Goal: Task Accomplishment & Management: Complete application form

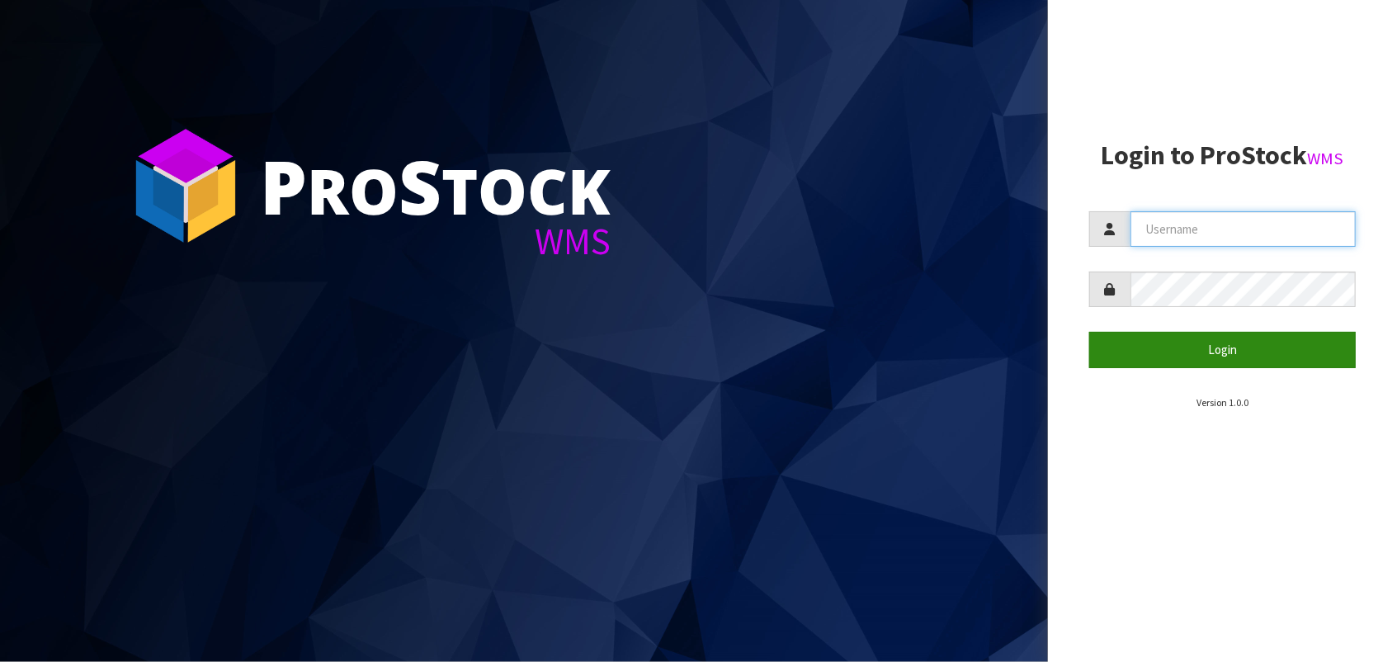
type input "STATIONONE"
click at [1226, 349] on button "Login" at bounding box center [1222, 349] width 267 height 35
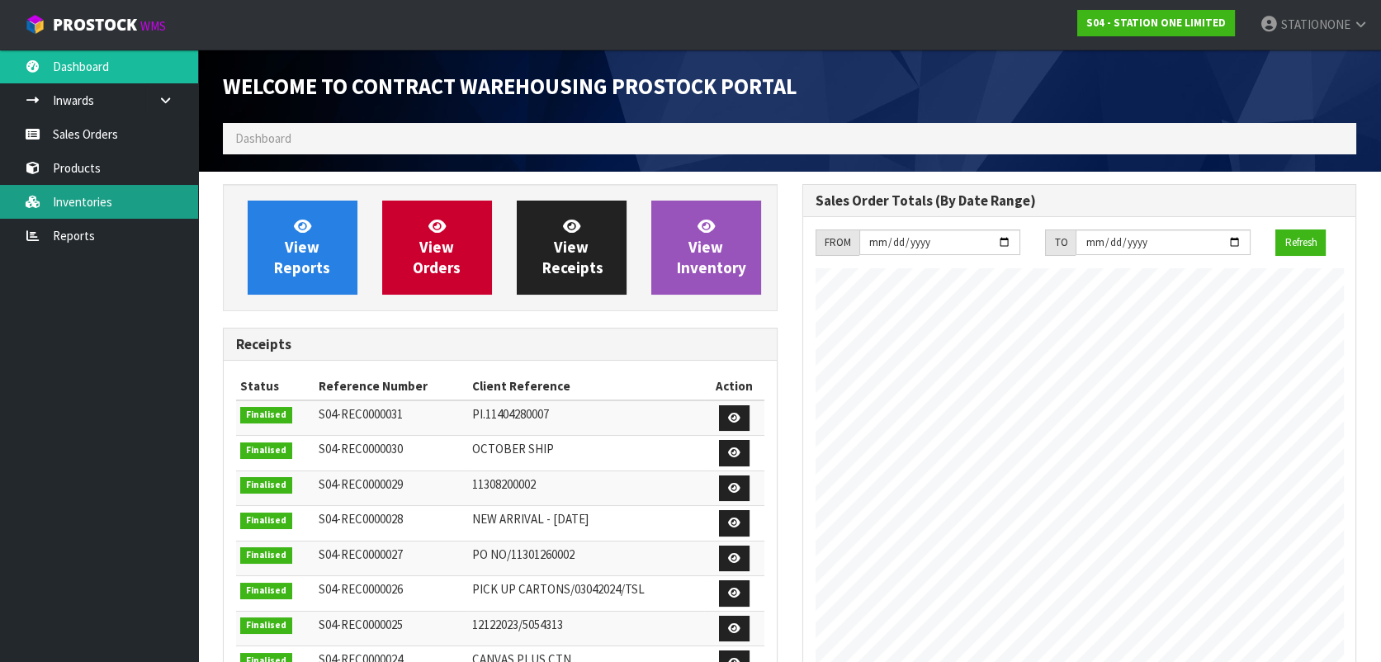
scroll to position [673, 578]
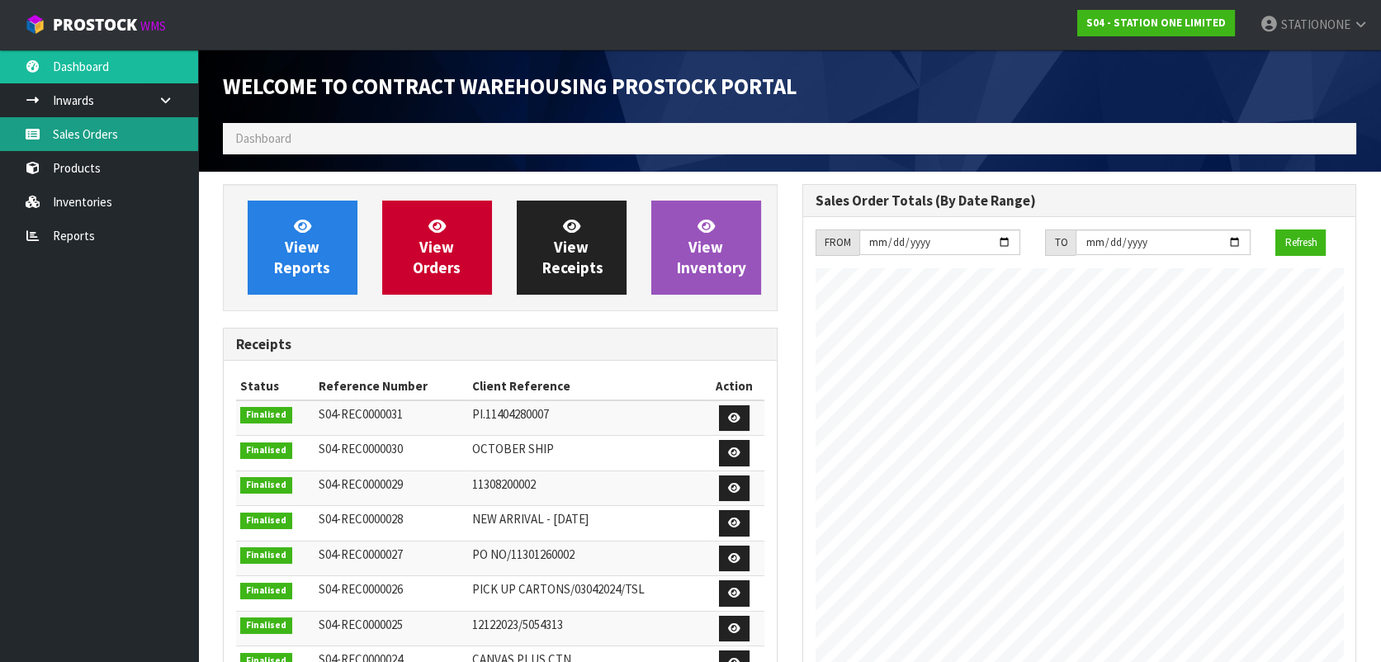
click at [99, 140] on link "Sales Orders" at bounding box center [99, 134] width 198 height 34
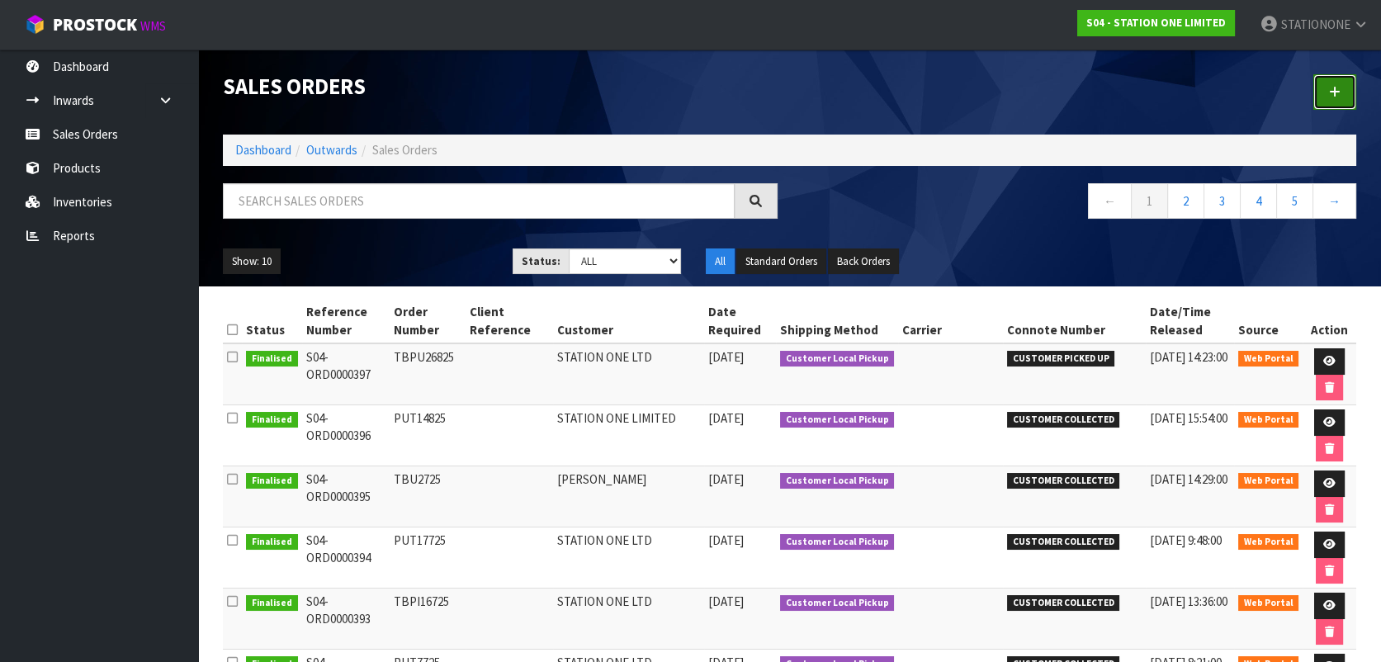
click at [1332, 97] on icon at bounding box center [1335, 92] width 12 height 12
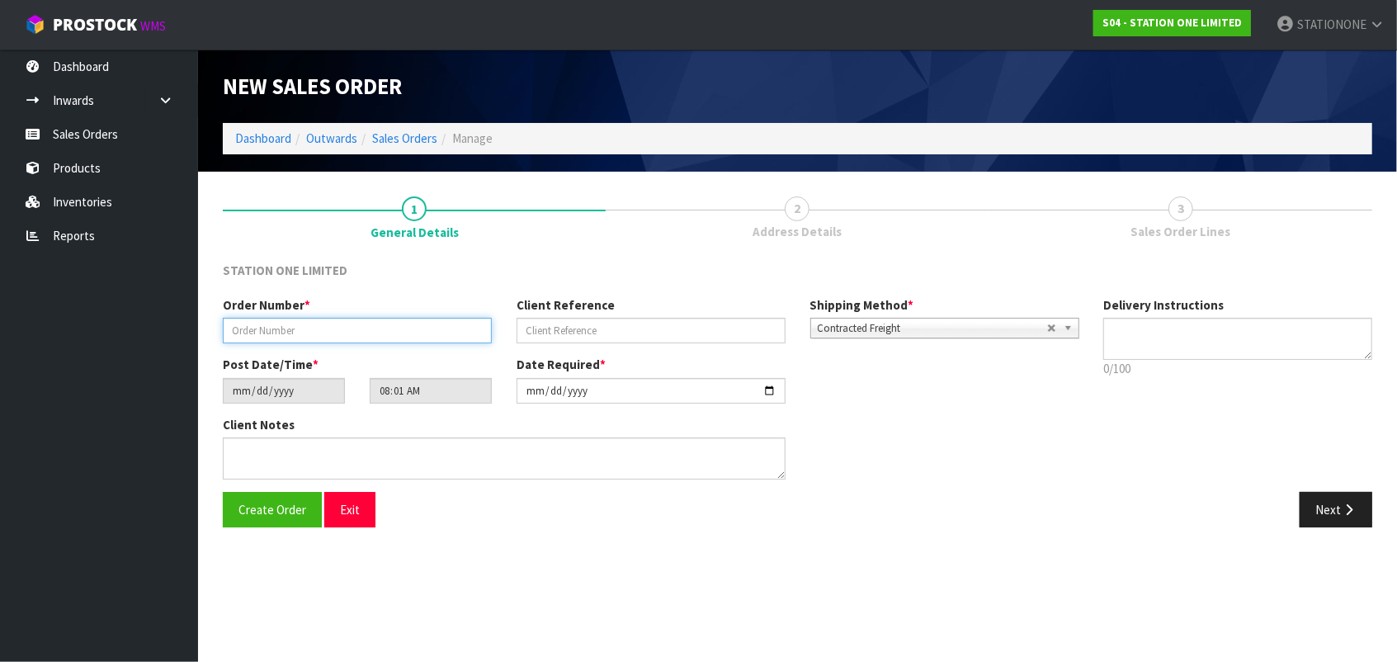
click at [328, 333] on input "text" at bounding box center [357, 331] width 269 height 26
type input "P"
type input "T"
type input "PUT27825"
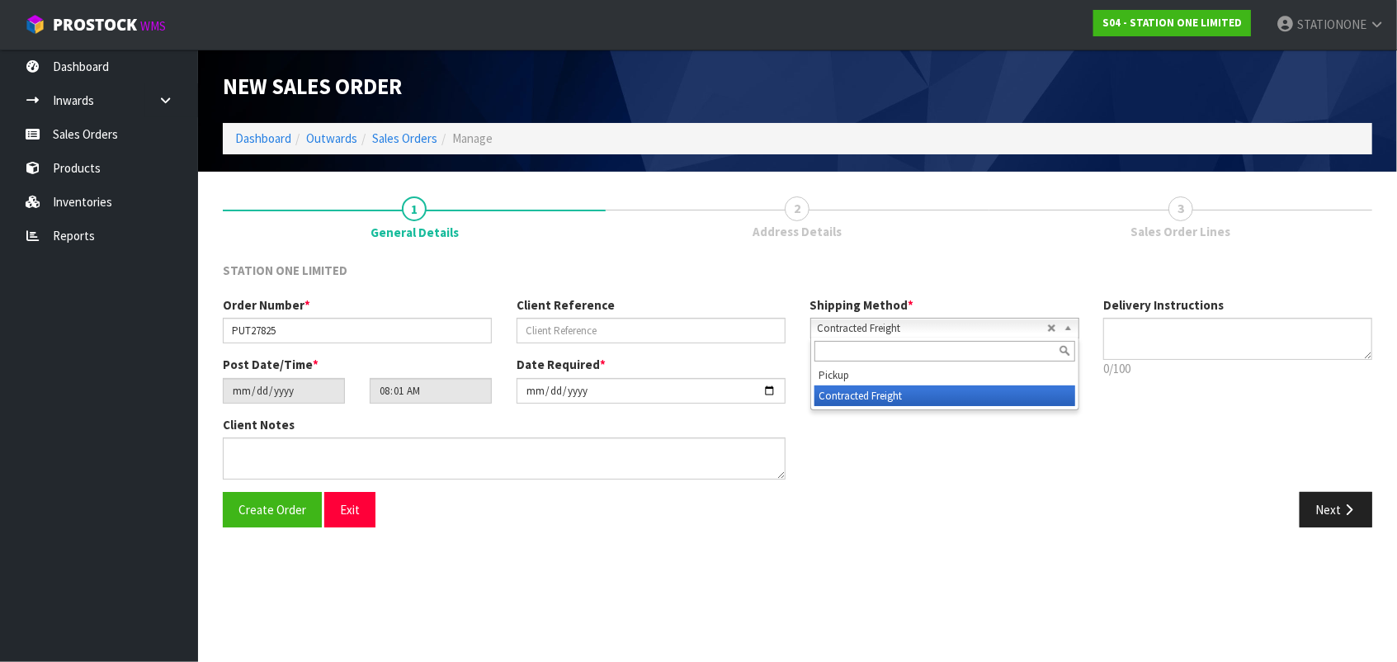
click at [887, 329] on span "Contracted Freight" at bounding box center [932, 329] width 229 height 20
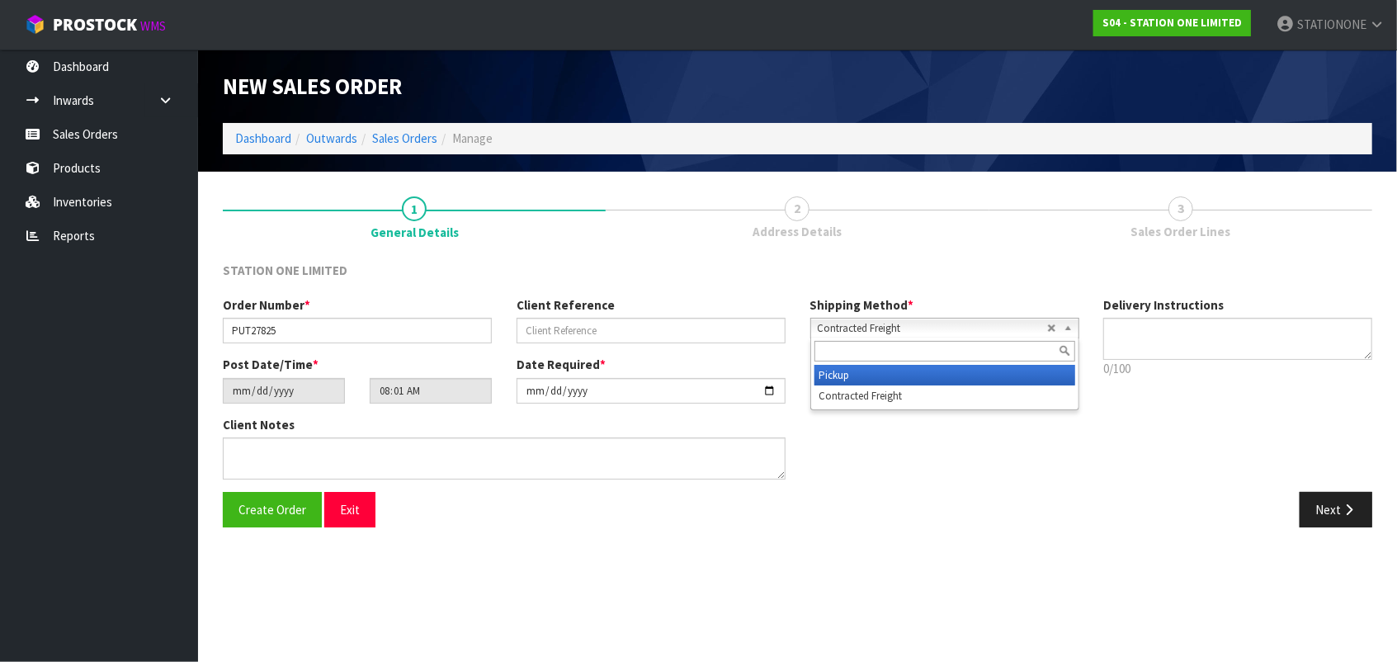
click at [835, 375] on li "Pickup" at bounding box center [944, 375] width 261 height 21
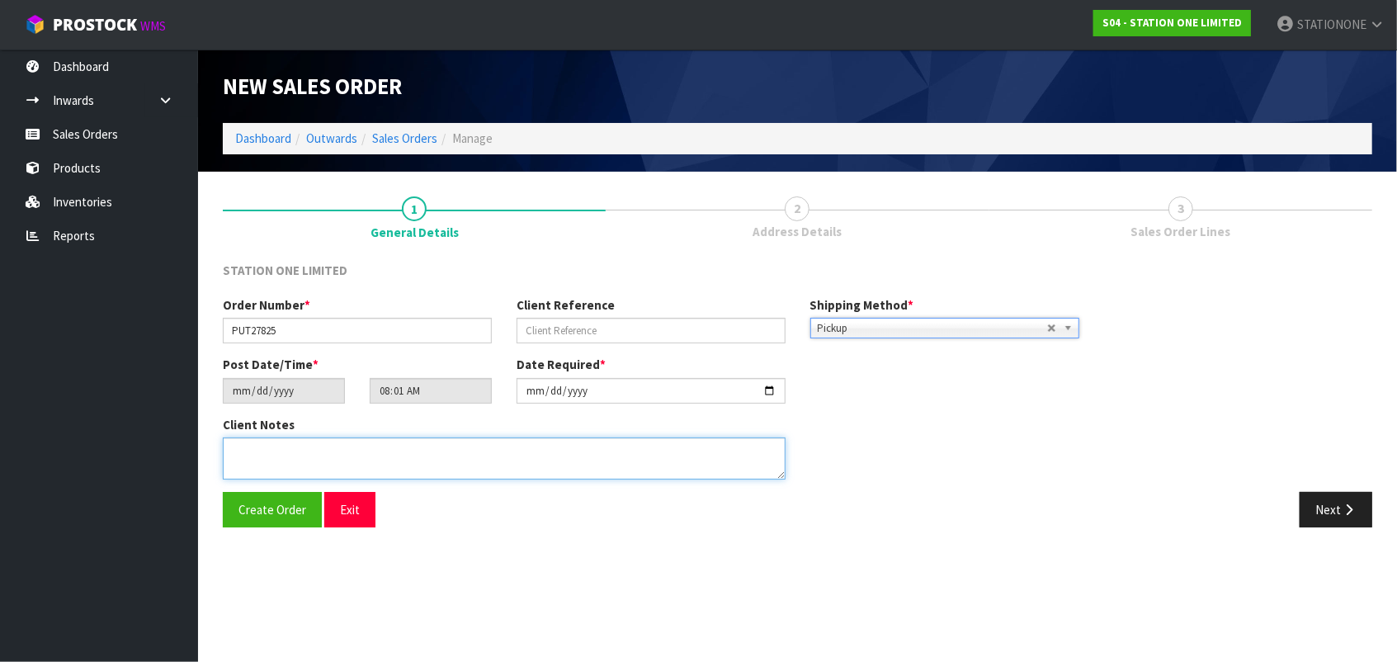
click at [305, 457] on textarea at bounding box center [504, 458] width 563 height 42
type textarea "CAN WE PICK UP AFTER NOON [DATE] PLEASE?"
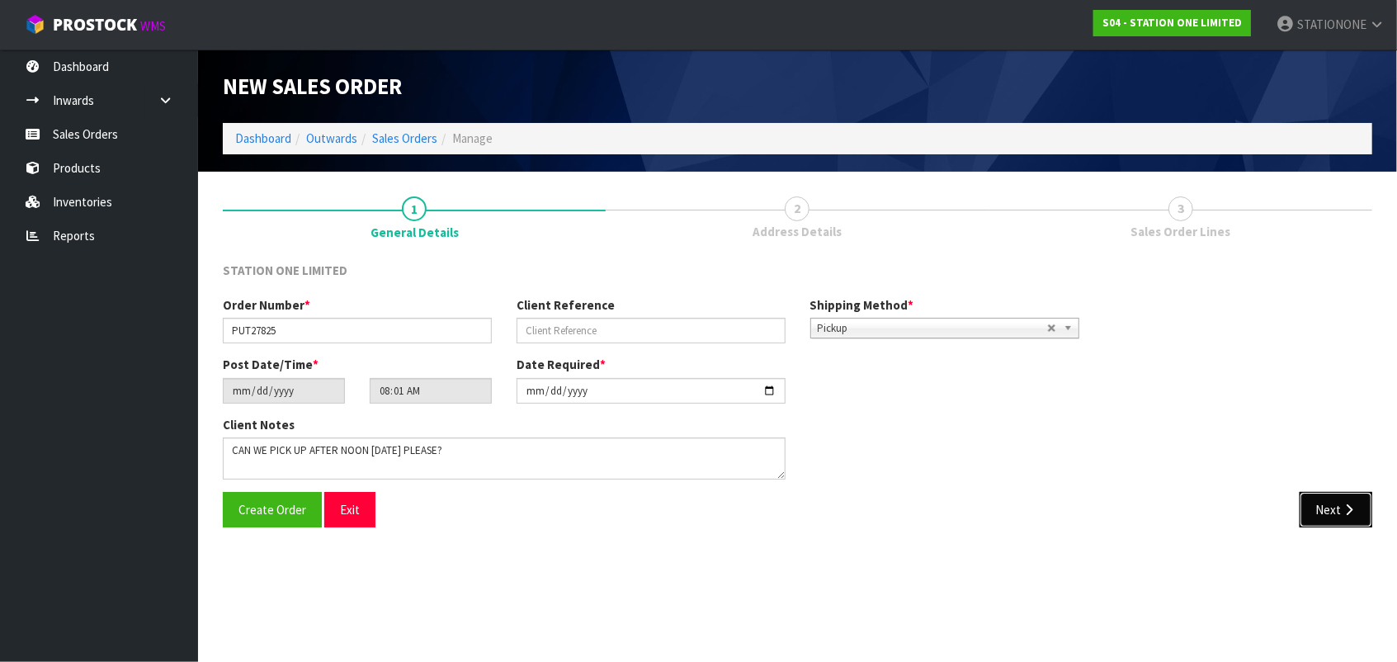
click at [1320, 510] on button "Next" at bounding box center [1336, 509] width 73 height 35
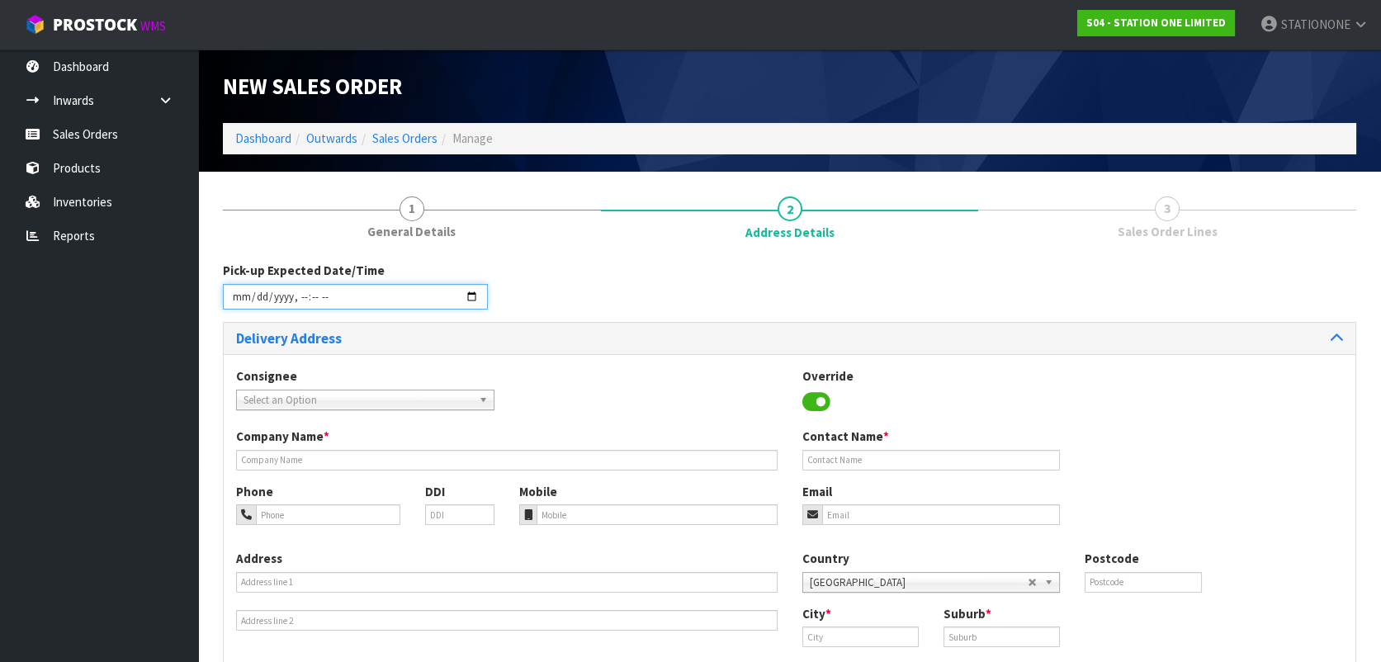
click at [257, 301] on input "datetime-local" at bounding box center [355, 297] width 265 height 26
click at [238, 298] on input "datetime-local" at bounding box center [355, 297] width 265 height 26
click at [274, 300] on input "datetime-local" at bounding box center [355, 297] width 265 height 26
click at [296, 299] on input "datetime-local" at bounding box center [355, 297] width 265 height 26
type input "[DATE]T12:00"
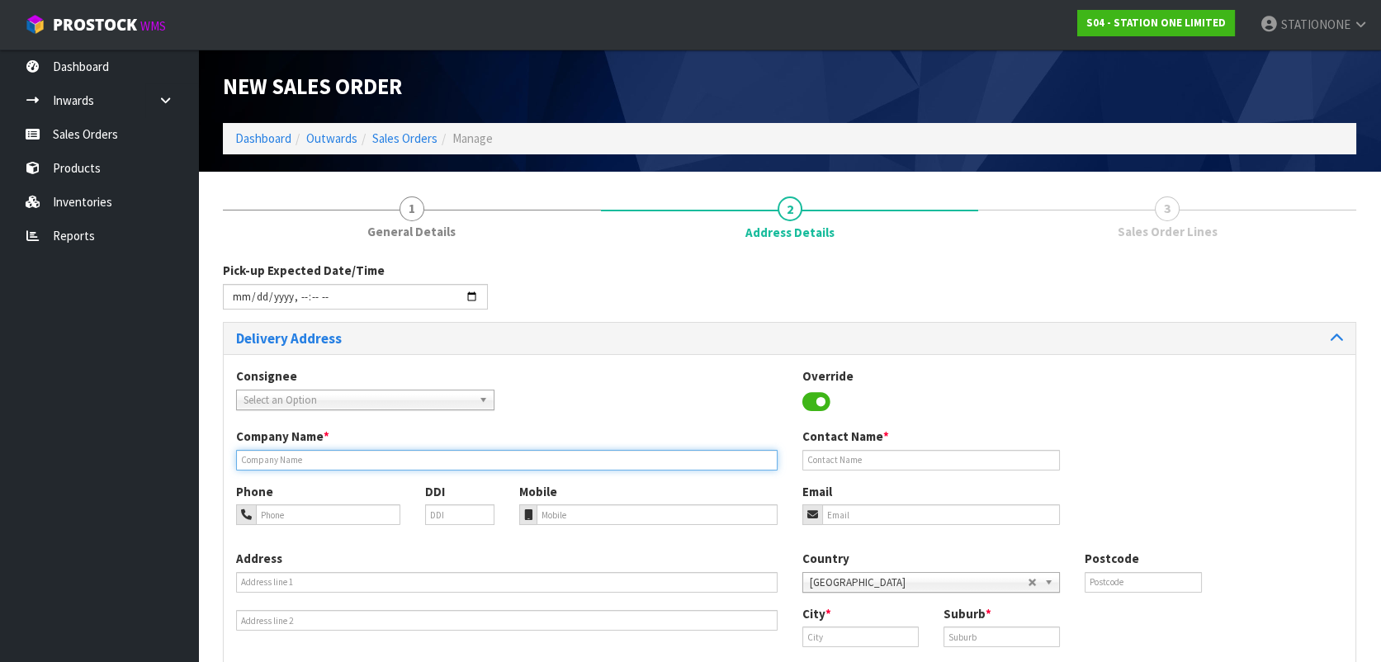
click at [350, 465] on input "text" at bounding box center [506, 460] width 541 height 21
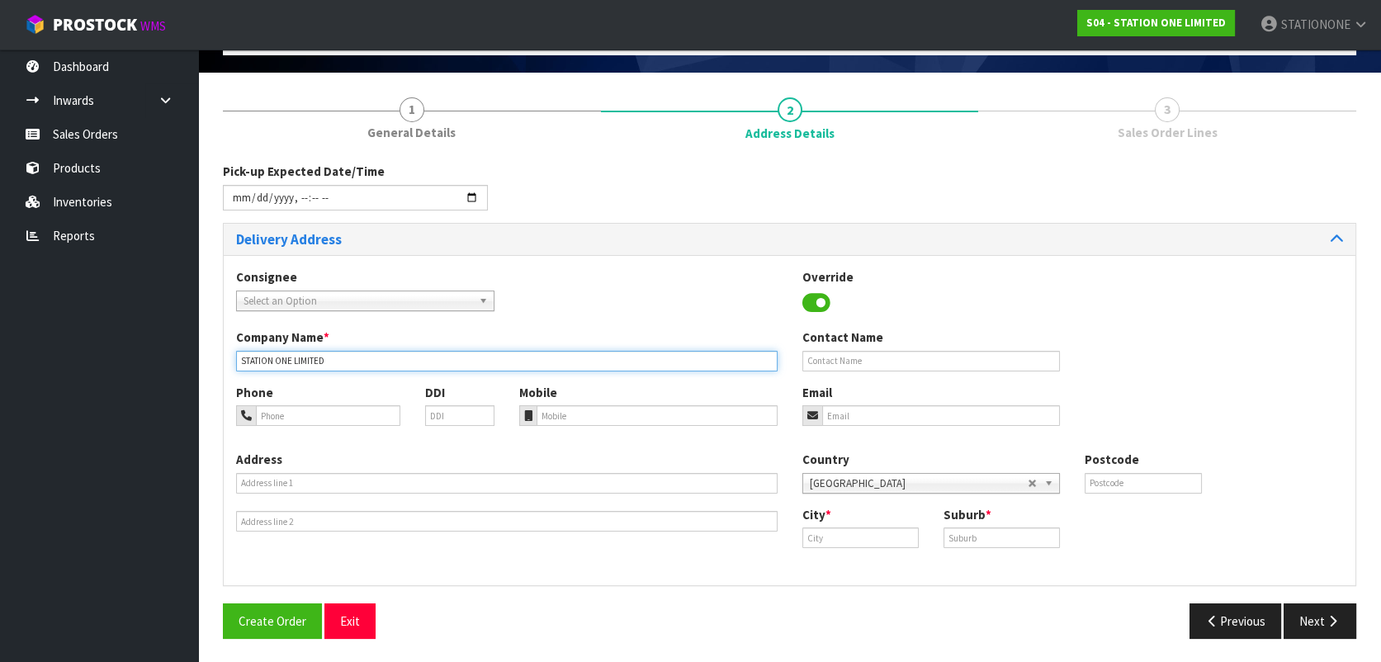
scroll to position [100, 0]
type input "STATION ONE LIMITED"
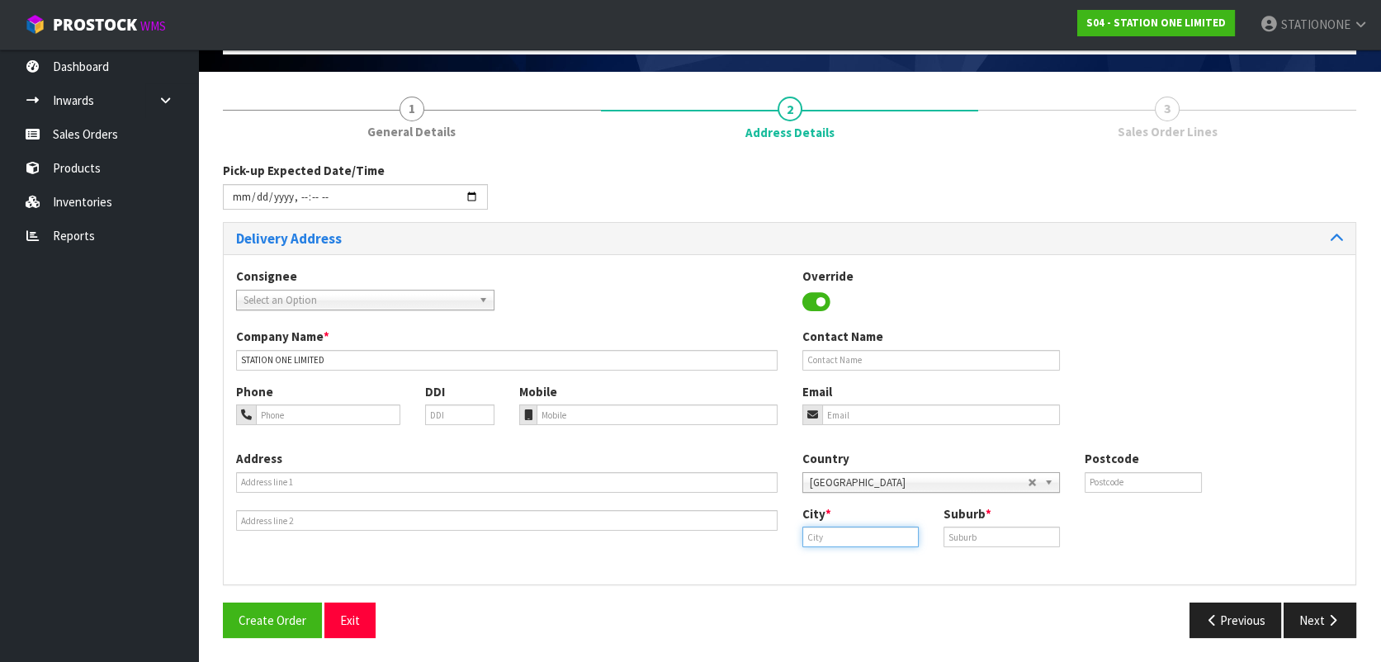
click at [838, 534] on input "text" at bounding box center [860, 536] width 116 height 21
click at [823, 558] on strong "Auckl" at bounding box center [834, 564] width 31 height 16
type input "[GEOGRAPHIC_DATA]"
click at [957, 538] on input "text" at bounding box center [1001, 536] width 116 height 21
type input "[GEOGRAPHIC_DATA]"
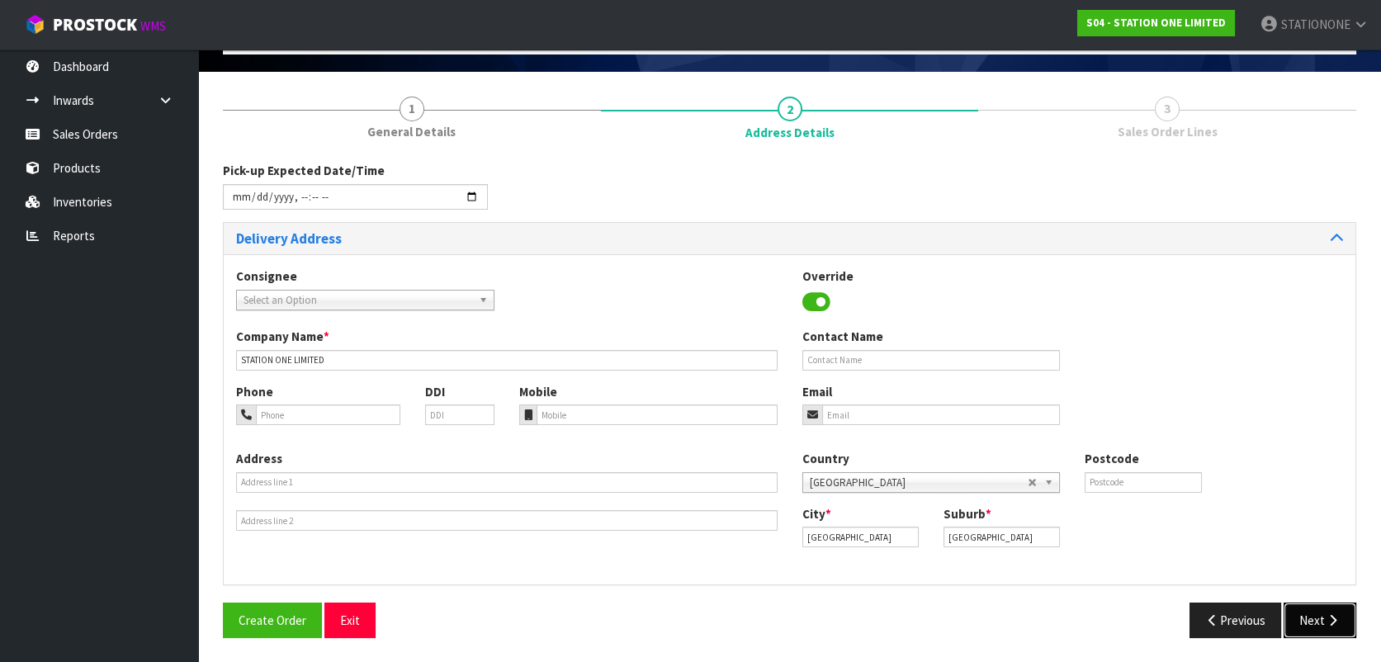
click at [1306, 626] on button "Next" at bounding box center [1319, 619] width 73 height 35
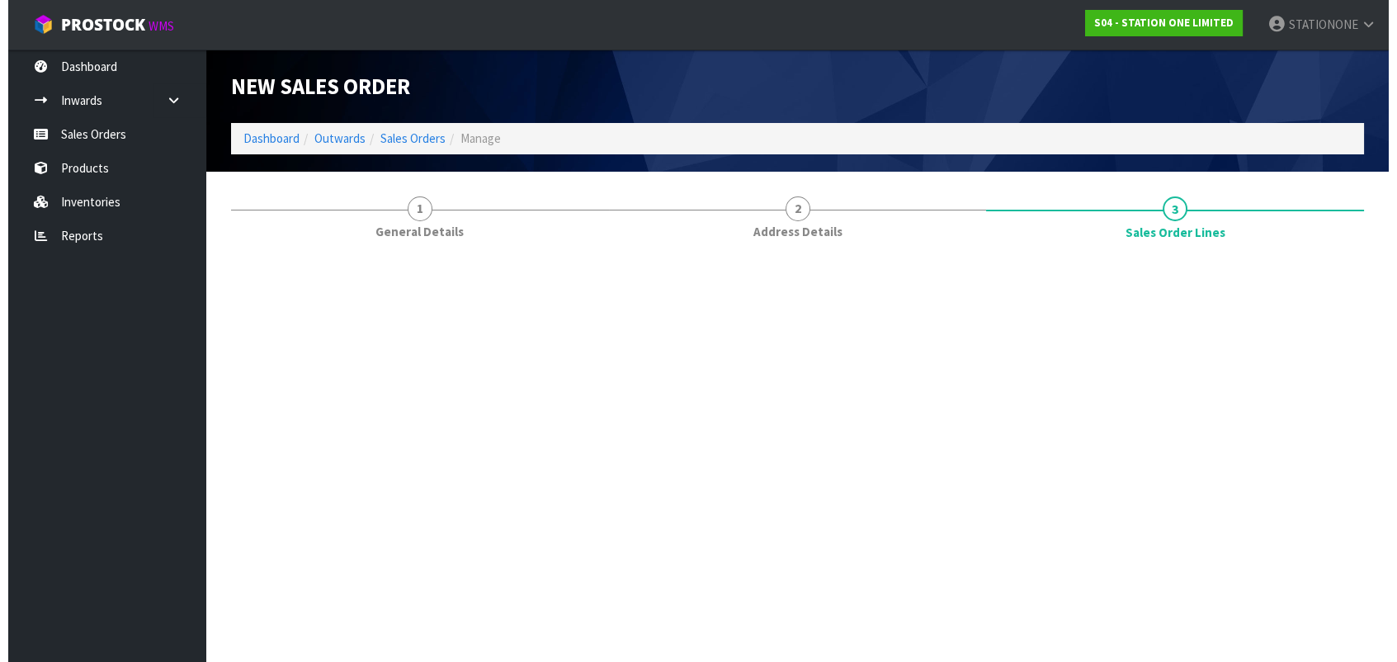
scroll to position [0, 0]
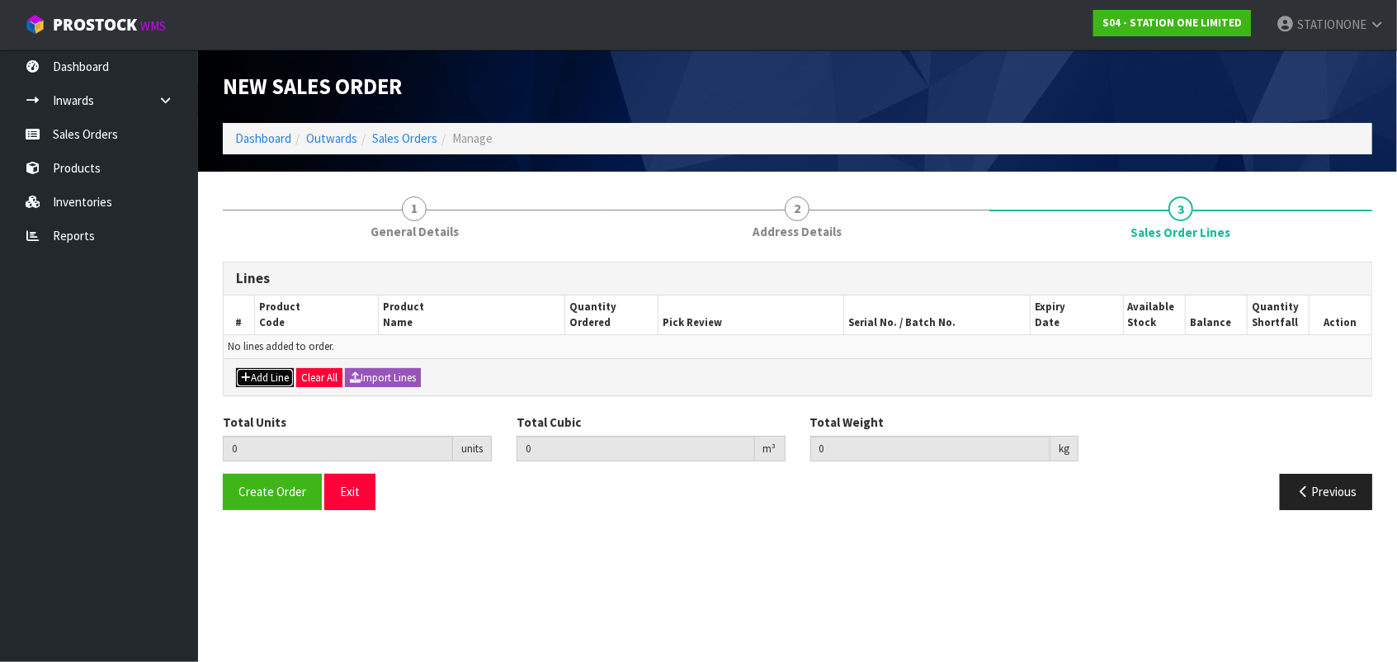
click at [264, 377] on button "Add Line" at bounding box center [265, 378] width 58 height 20
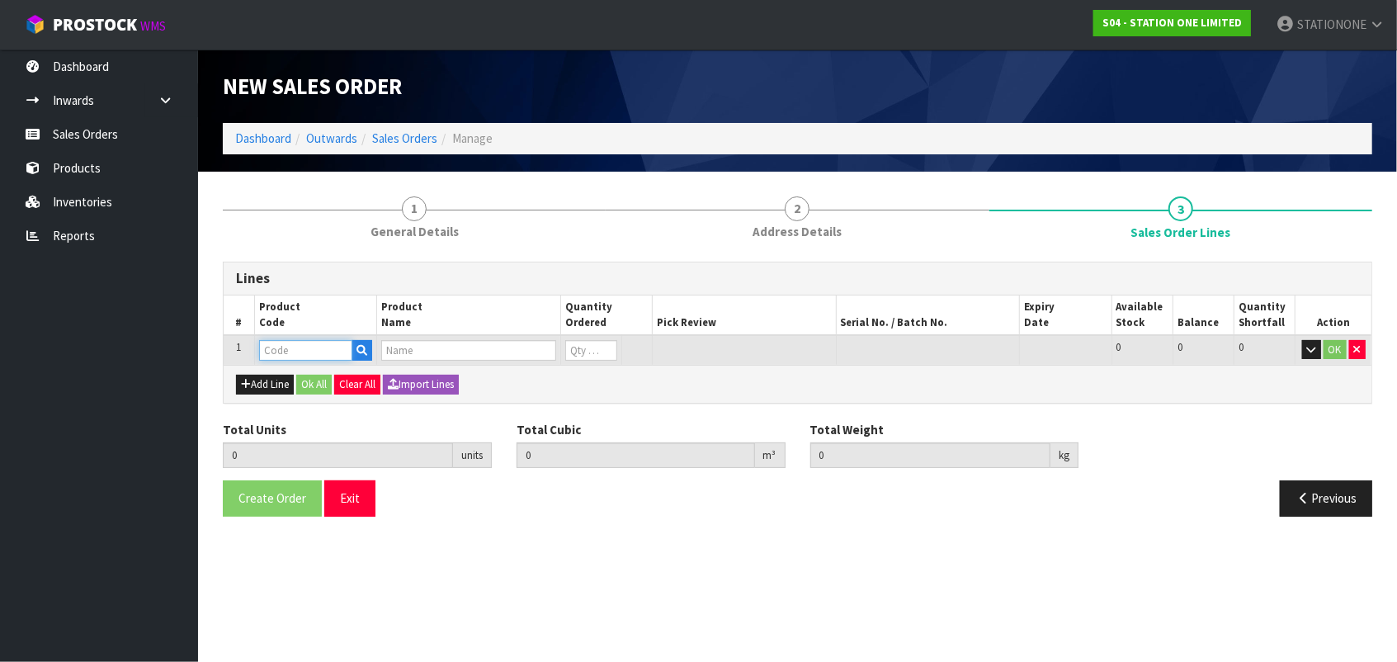
click at [293, 347] on input "text" at bounding box center [305, 350] width 93 height 21
type input "3"
type input "TG300"
click at [306, 374] on strong "TG300" at bounding box center [294, 378] width 36 height 16
type input "TG300N"
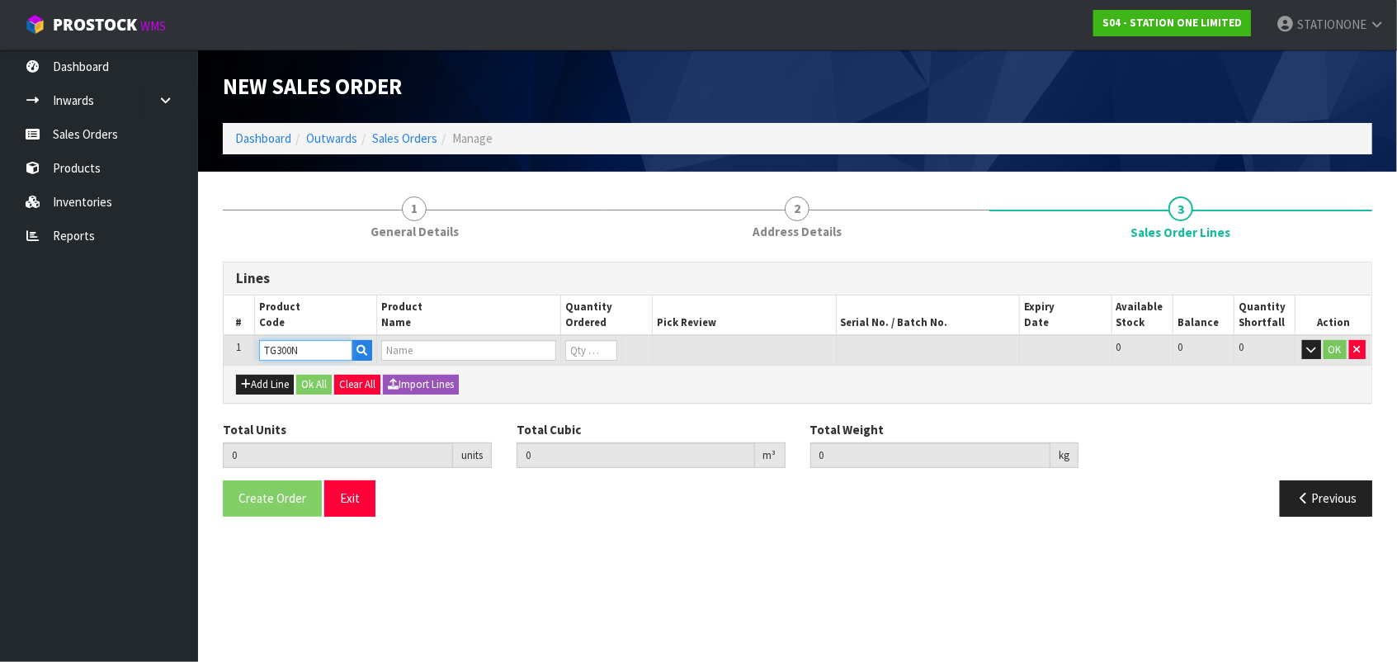
type input "0.000000"
type input "0.000"
type input "CABLE TIES TSL-300-S-YT"
type input "0"
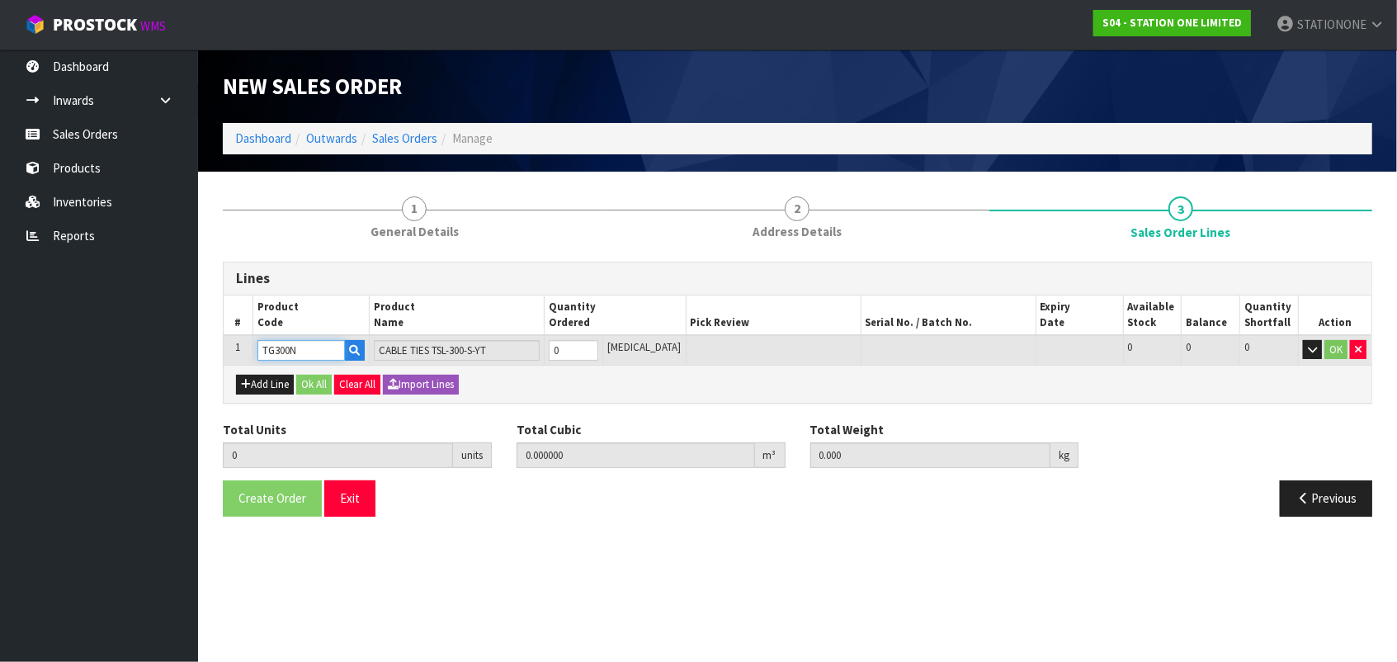
click at [318, 353] on input "TG300N" at bounding box center [300, 350] width 87 height 21
type input "TG300N-S"
type input "TSL-300-S-YT"
type input "TG300N-S"
type input "1"
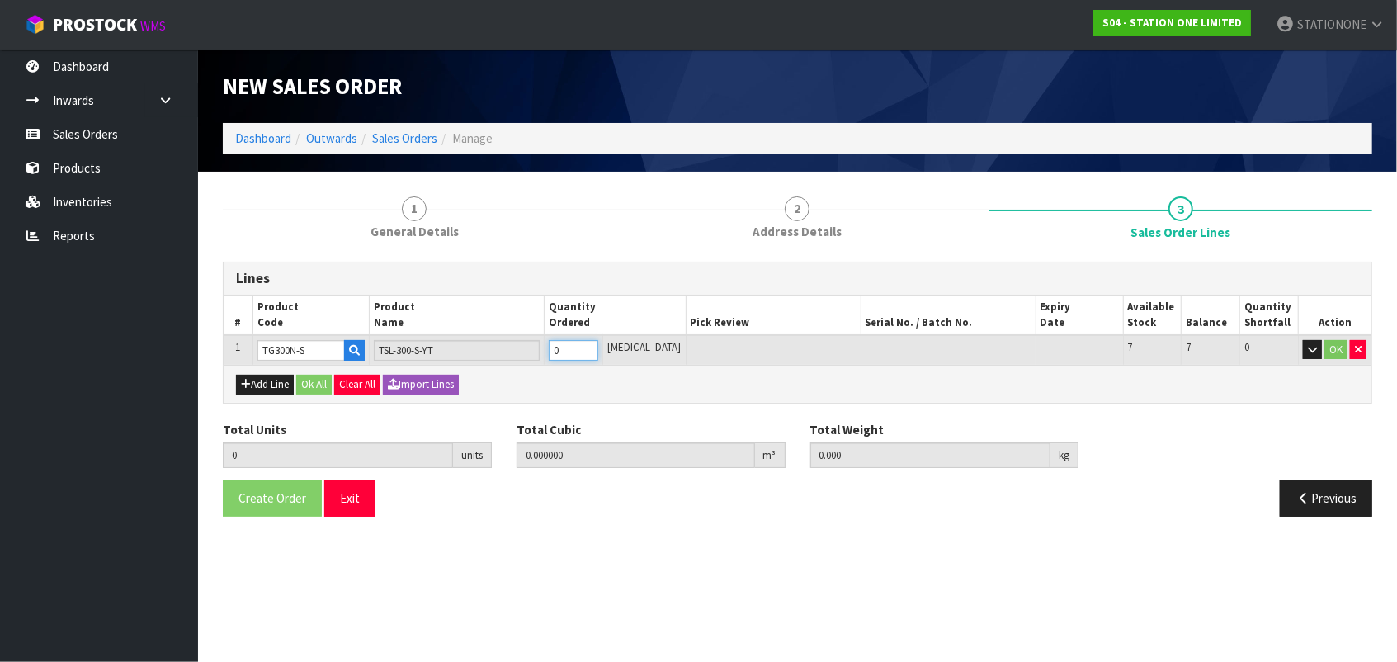
type input "0.070707"
type input "21"
type input "1"
click at [598, 347] on input "1" at bounding box center [574, 350] width 50 height 21
type input "2"
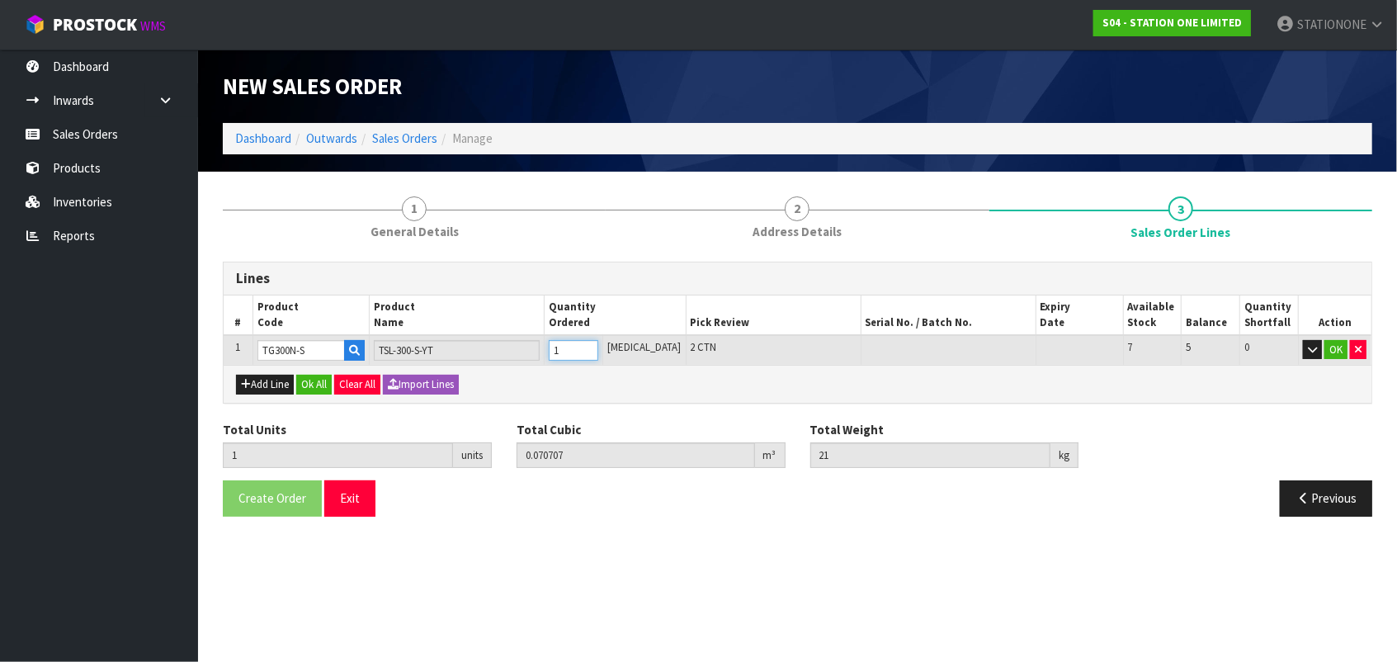
type input "0.141414"
type input "42"
type input "2"
click at [598, 347] on input "2" at bounding box center [574, 350] width 50 height 21
type input "3"
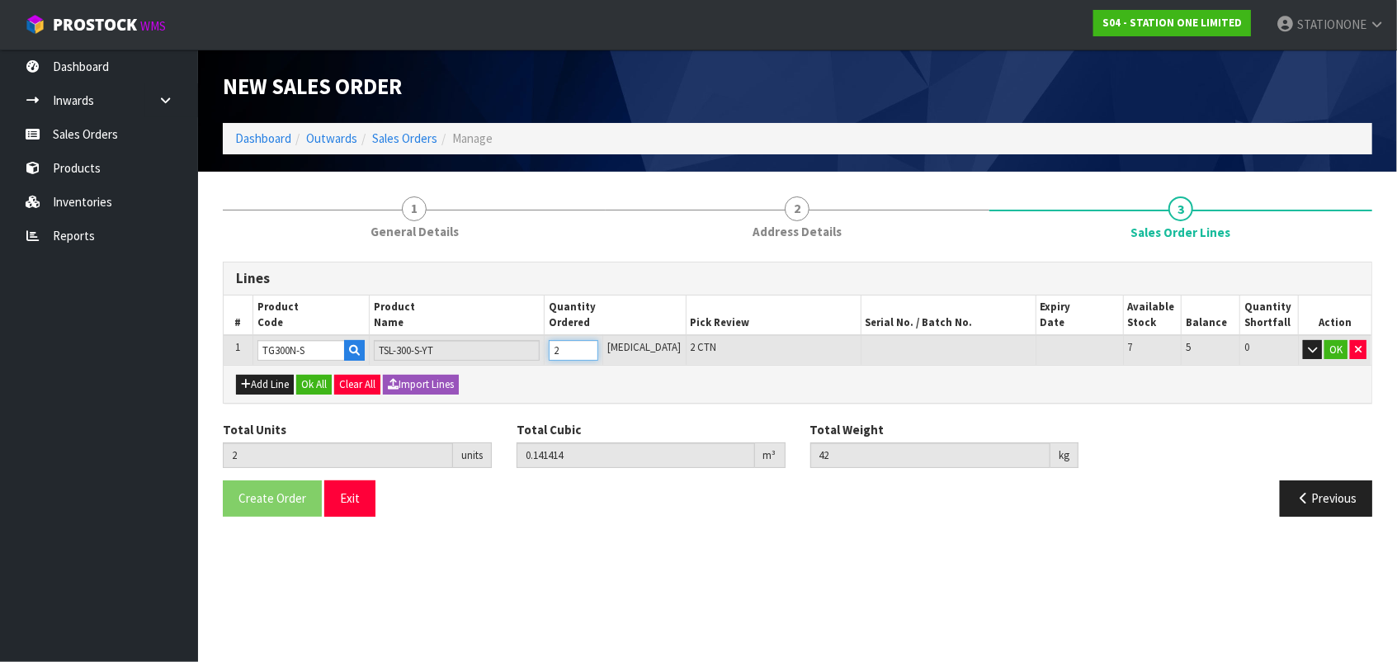
type input "0.212121"
type input "63"
type input "3"
click at [598, 347] on input "3" at bounding box center [574, 350] width 50 height 21
click at [280, 388] on button "Add Line" at bounding box center [265, 385] width 58 height 20
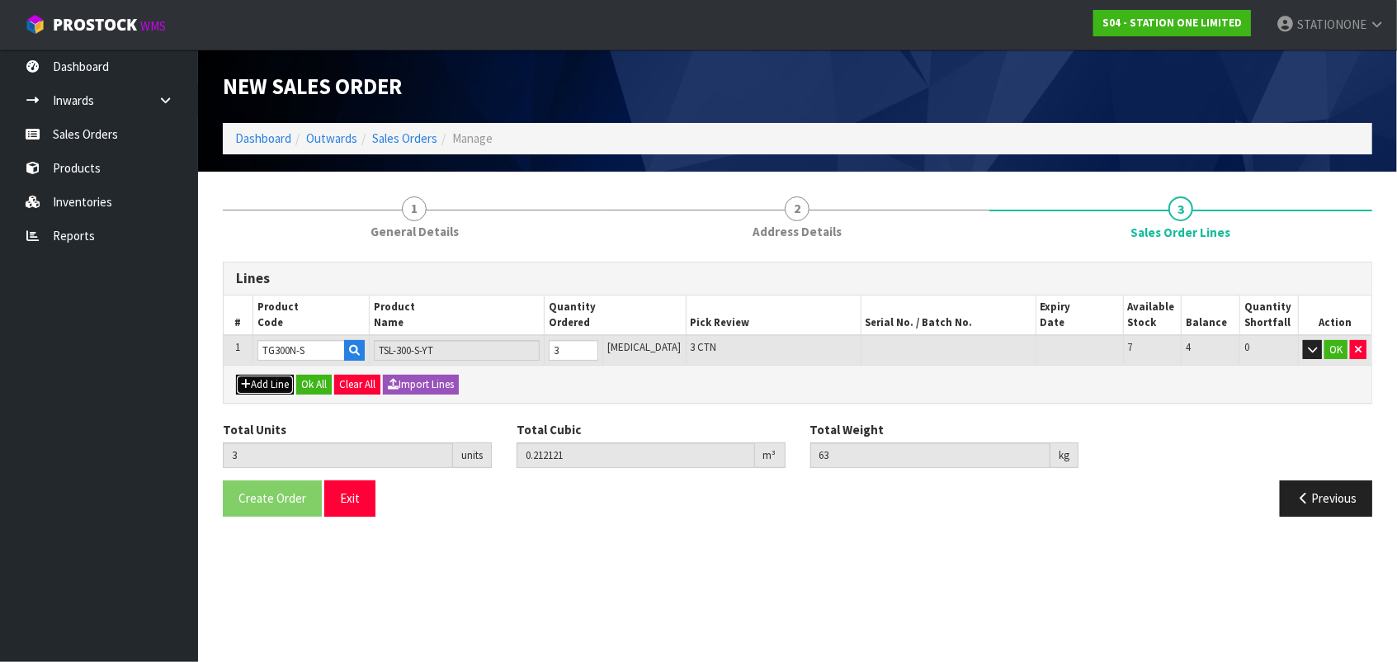
type input "0"
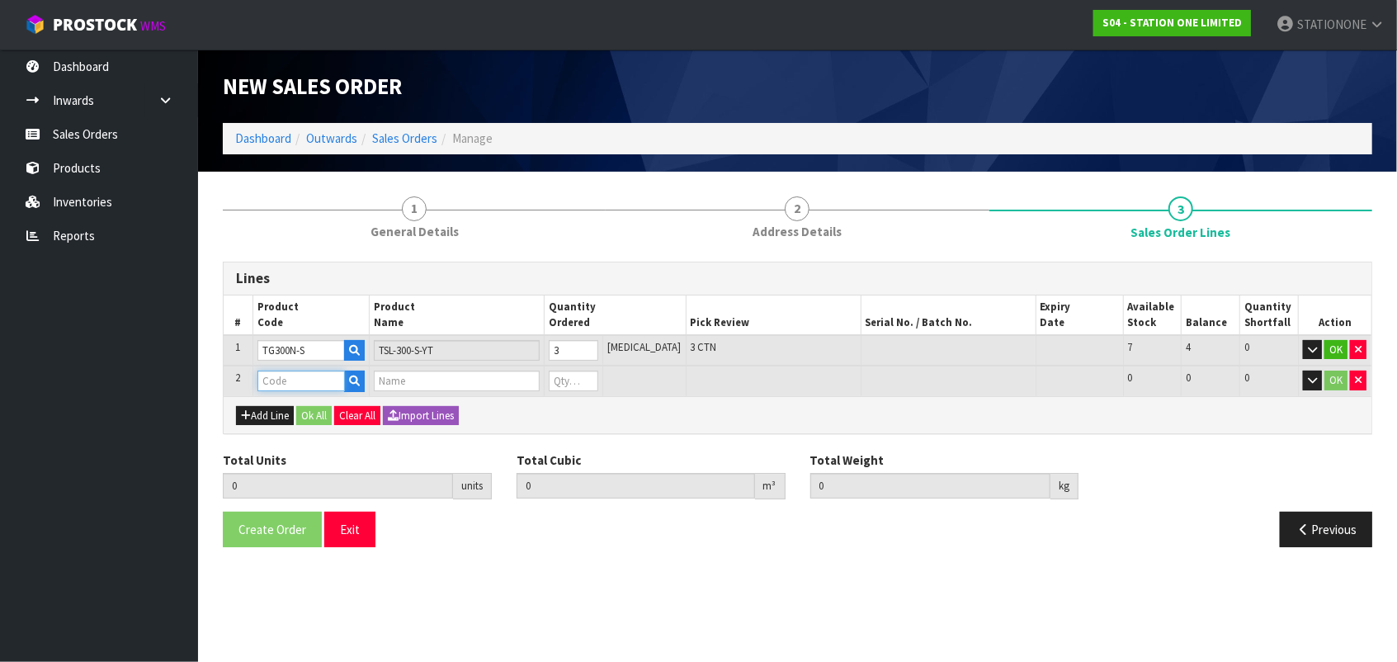
click at [311, 377] on input "text" at bounding box center [300, 381] width 87 height 21
type input "TG550"
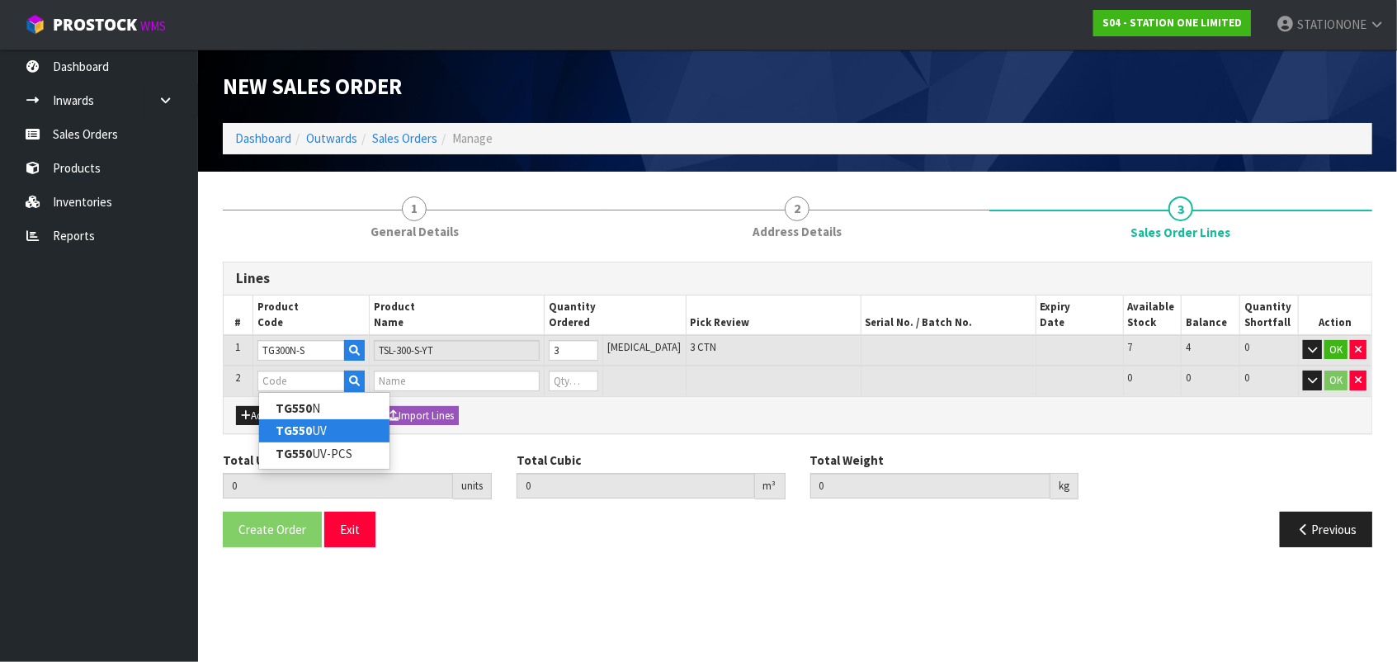
click at [308, 432] on strong "TG550" at bounding box center [294, 431] width 36 height 16
type input "TG550UV"
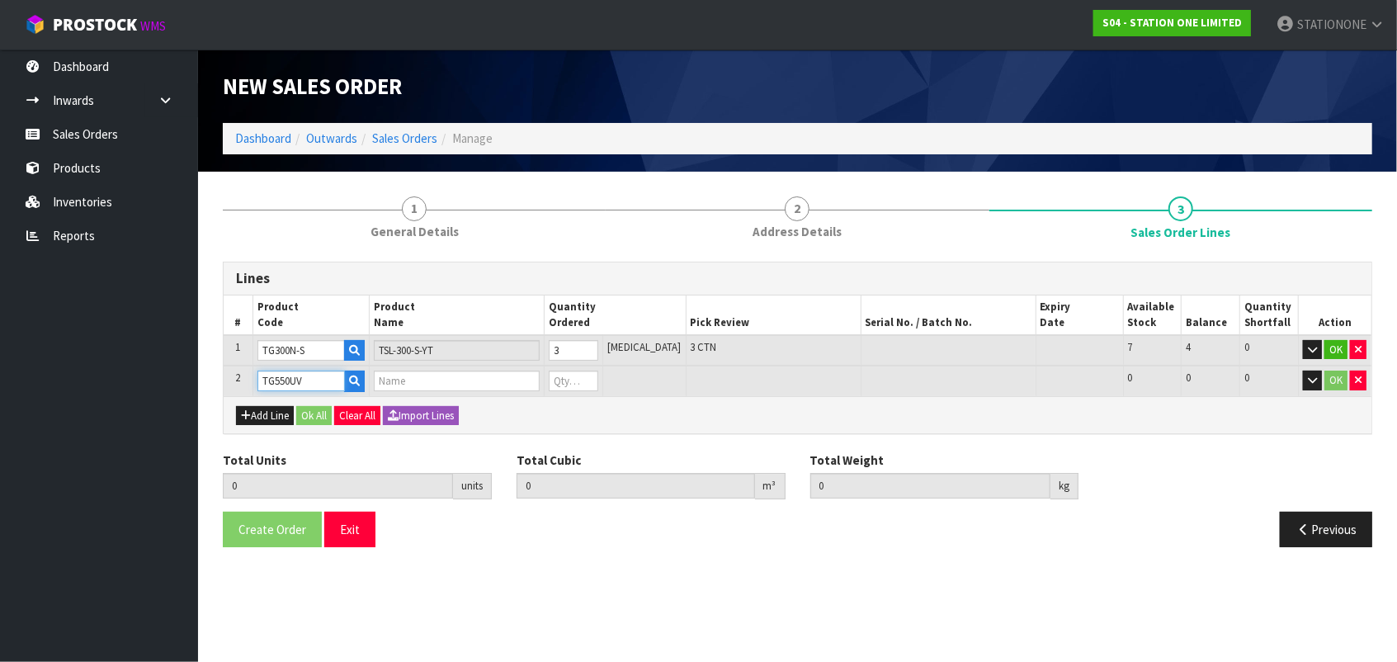
type input "3"
type input "0.212121"
type input "63"
type input "CABLE TIES TSL-540-LHD-YB"
type input "0"
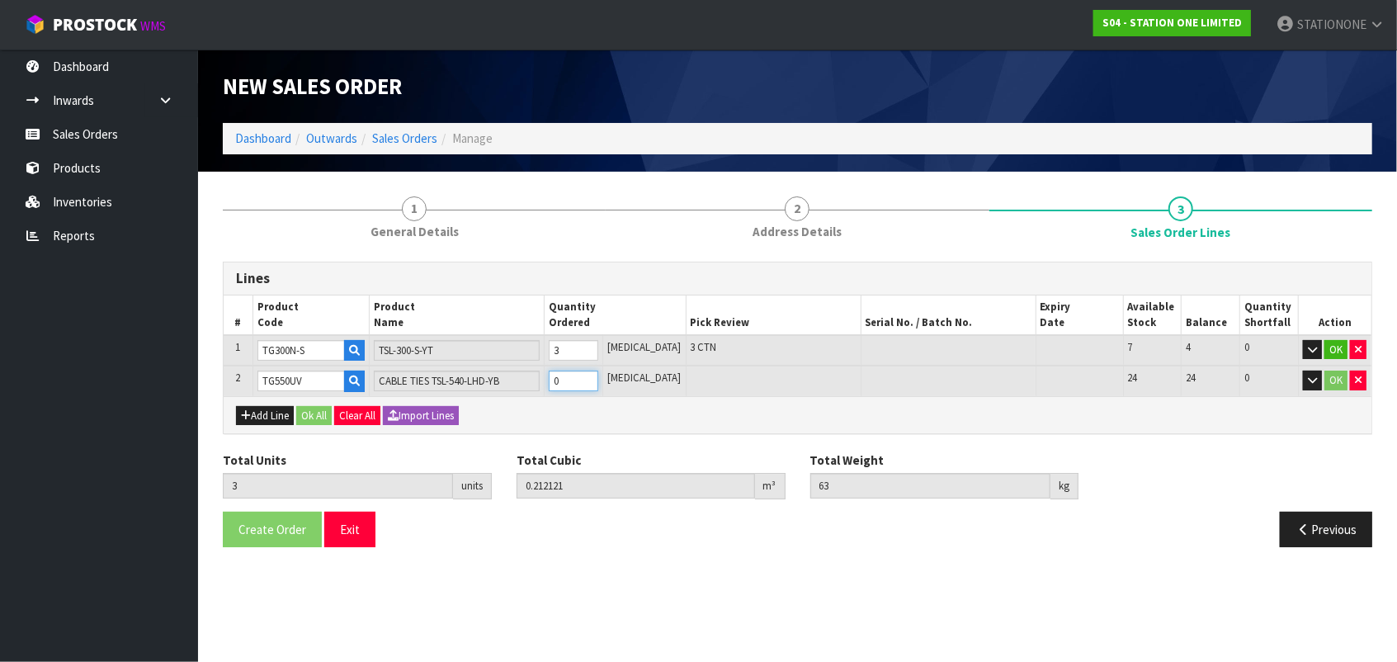
click at [588, 382] on input "0" at bounding box center [574, 381] width 50 height 21
drag, startPoint x: 570, startPoint y: 381, endPoint x: 579, endPoint y: 381, distance: 9.1
click at [579, 381] on input "0" at bounding box center [574, 381] width 50 height 21
type input "6"
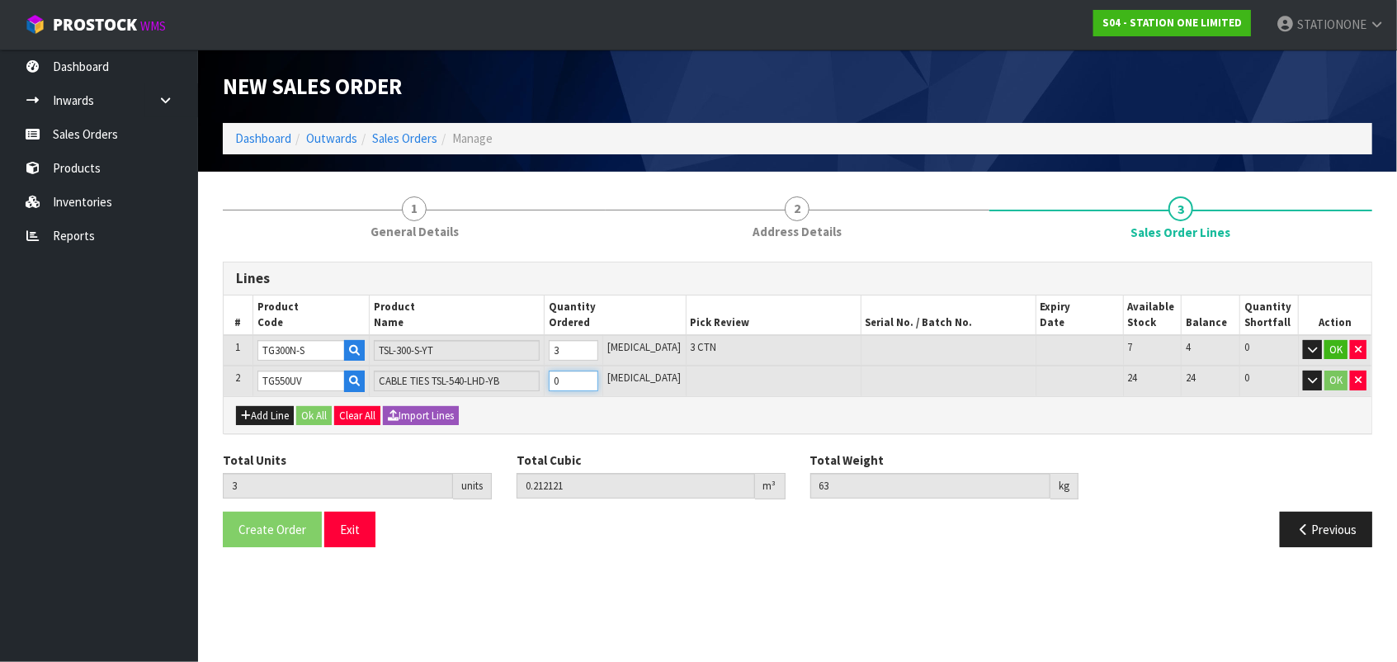
type input "0.469161"
type input "151.35"
type input "3"
click at [317, 418] on button "Ok All" at bounding box center [313, 416] width 35 height 20
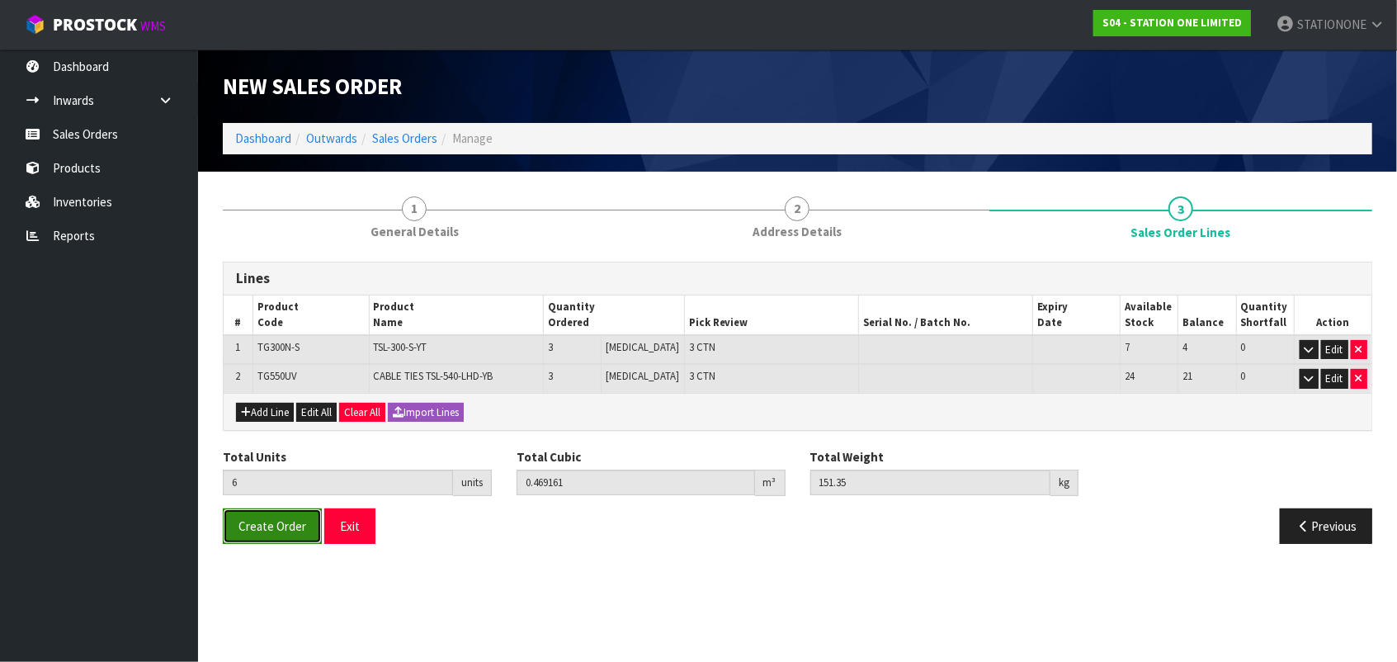
click at [273, 536] on button "Create Order" at bounding box center [272, 525] width 99 height 35
